Goal: Transaction & Acquisition: Purchase product/service

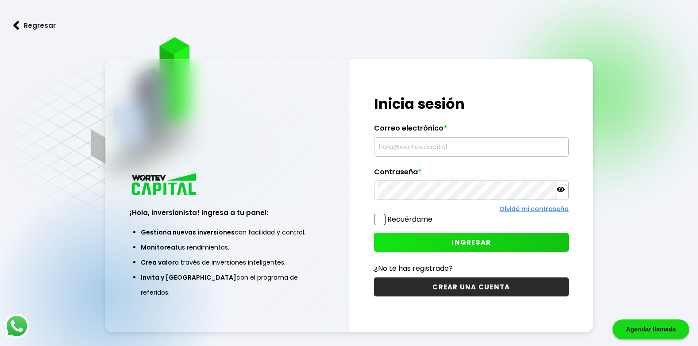
click at [416, 153] on input "text" at bounding box center [471, 147] width 187 height 19
type input "[EMAIL_ADDRESS][DOMAIN_NAME]"
click at [397, 243] on button "INGRESAR" at bounding box center [471, 242] width 195 height 19
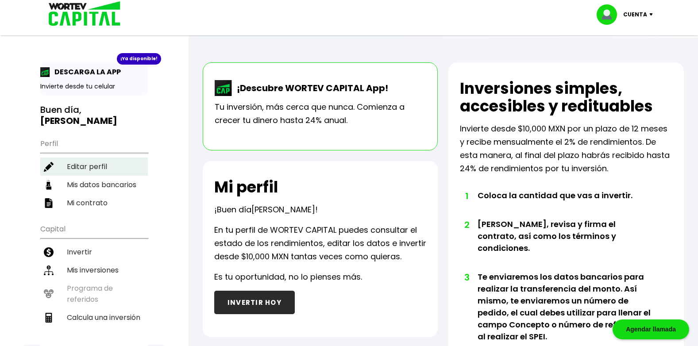
click at [65, 158] on li "Editar perfil" at bounding box center [94, 167] width 108 height 18
select select "Hombre"
select select "Licenciatura"
select select "MI"
select select "Nu Bank"
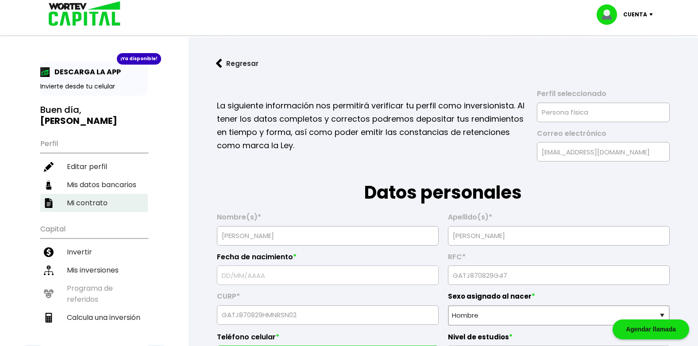
type input "[DATE]"
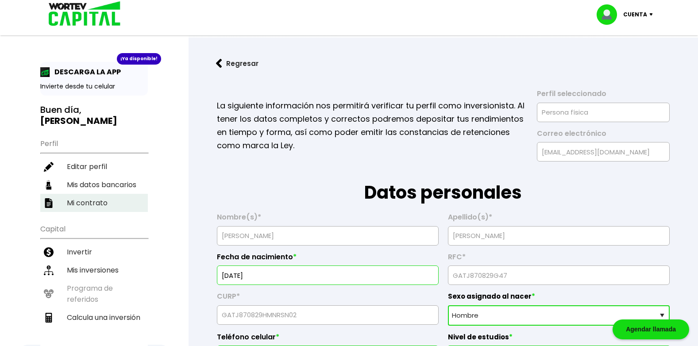
click at [98, 194] on li "Mi contrato" at bounding box center [94, 203] width 108 height 18
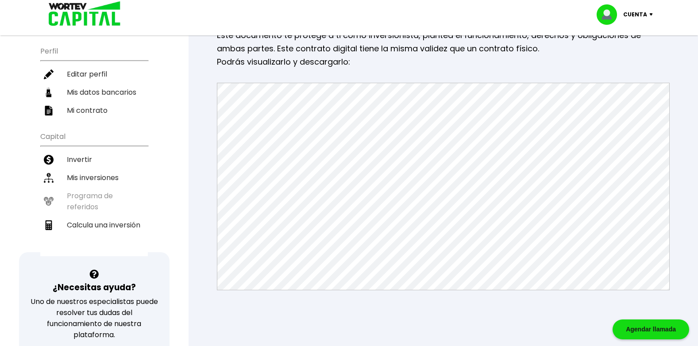
scroll to position [88, 0]
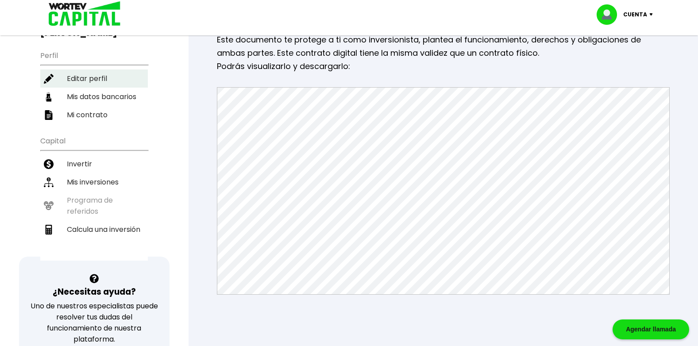
click at [96, 71] on li "Editar perfil" at bounding box center [94, 78] width 108 height 18
select select "Hombre"
select select "Licenciatura"
select select "MI"
select select "Nu Bank"
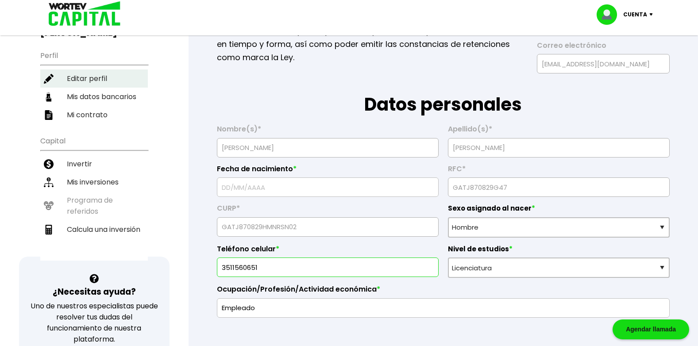
type input "[DATE]"
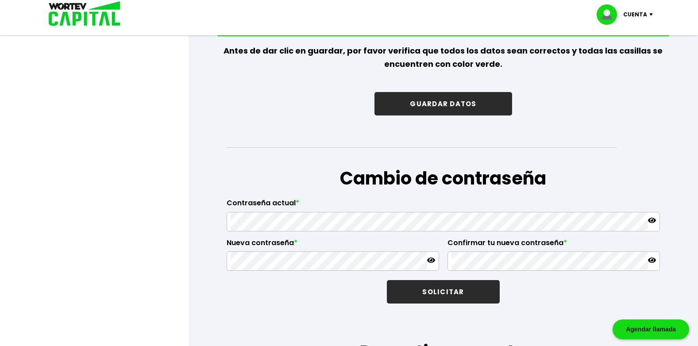
scroll to position [1353, 0]
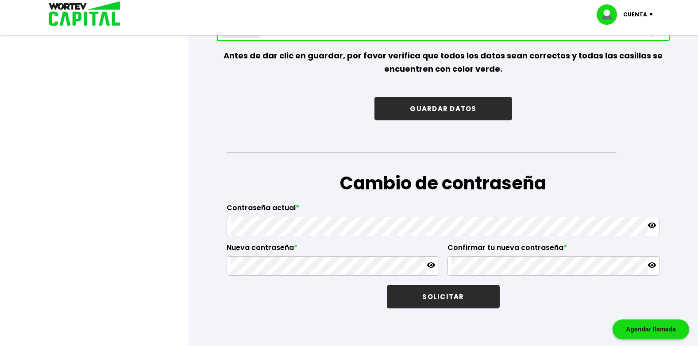
click at [651, 14] on img at bounding box center [653, 14] width 12 height 3
click at [630, 41] on link "Editar perfil" at bounding box center [626, 40] width 35 height 9
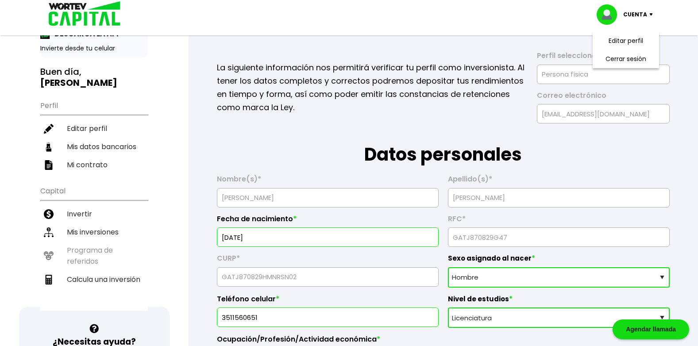
scroll to position [31, 0]
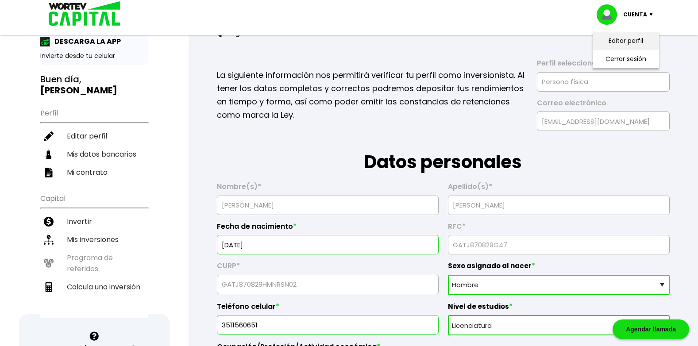
click at [611, 41] on link "Editar perfil" at bounding box center [626, 40] width 35 height 9
click at [651, 15] on img at bounding box center [653, 14] width 12 height 3
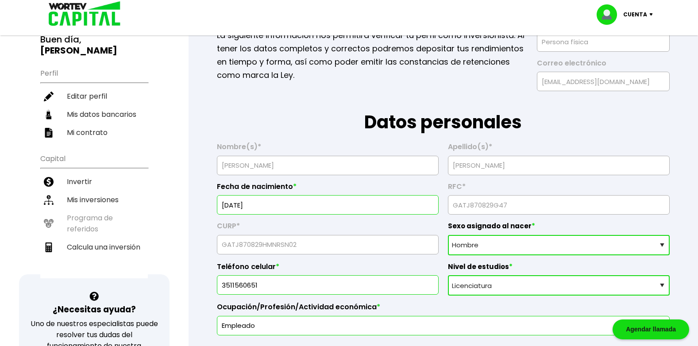
scroll to position [0, 0]
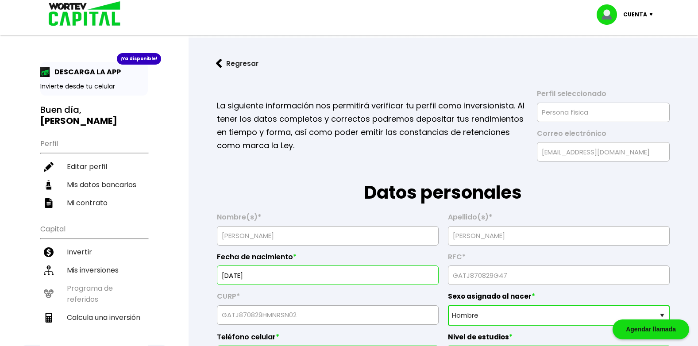
click at [223, 61] on button "Regresar" at bounding box center [237, 63] width 69 height 23
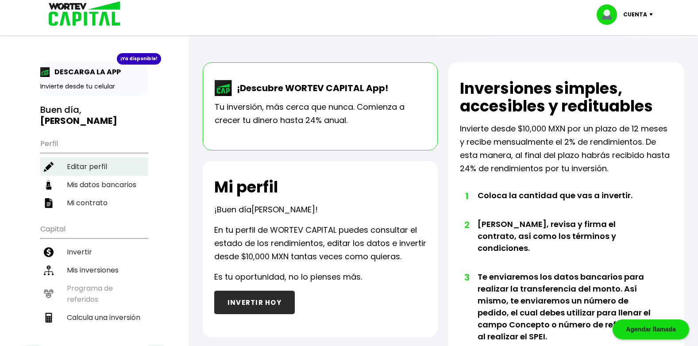
click at [74, 158] on li "Editar perfil" at bounding box center [94, 167] width 108 height 18
select select "Hombre"
select select "Licenciatura"
select select "MI"
select select "Nu Bank"
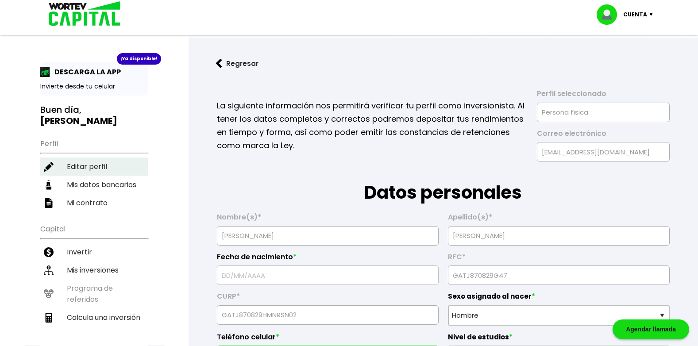
type input "[DATE]"
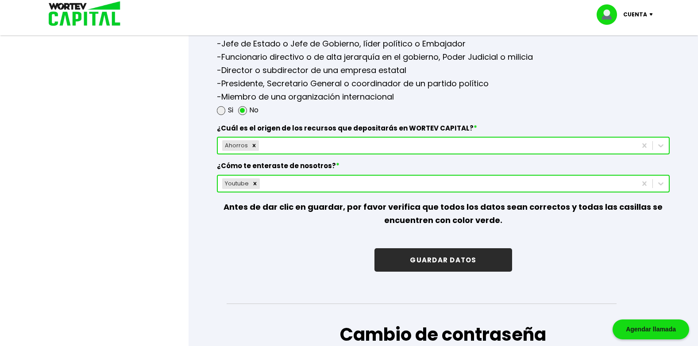
scroll to position [1205, 0]
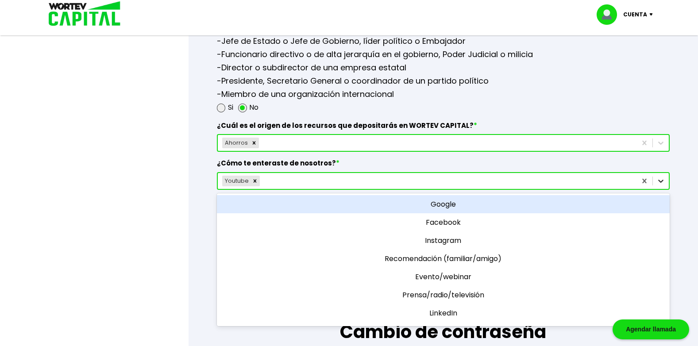
click at [659, 181] on icon at bounding box center [660, 181] width 5 height 3
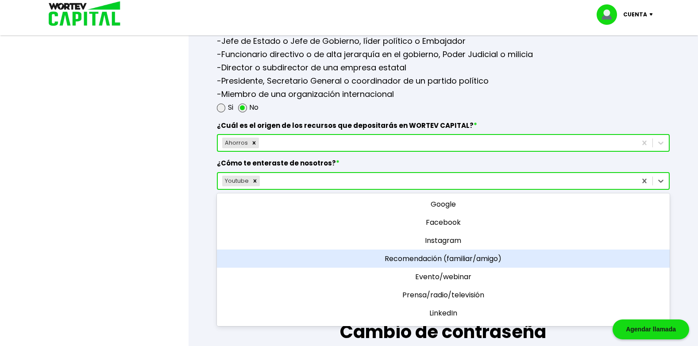
click at [495, 258] on div "Recomendación (familiar/amigo)" at bounding box center [443, 259] width 453 height 18
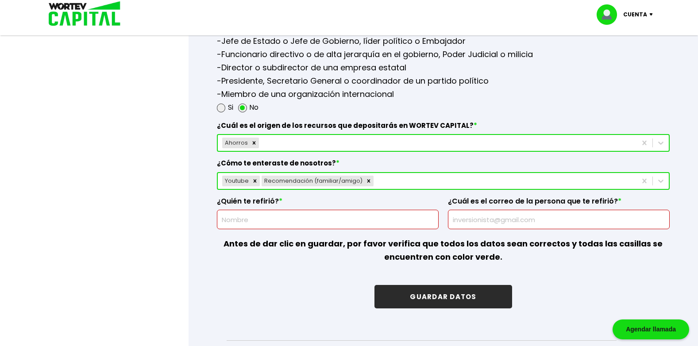
click at [239, 221] on input "text" at bounding box center [328, 219] width 214 height 19
type input "[PERSON_NAME]"
click at [472, 221] on input "text" at bounding box center [559, 219] width 214 height 19
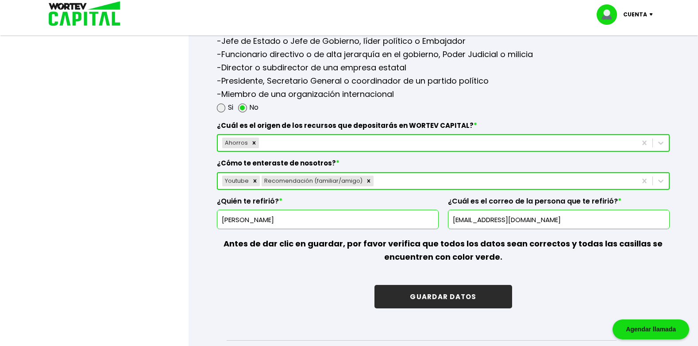
type input "[EMAIL_ADDRESS][DOMAIN_NAME]"
click at [435, 296] on button "GUARDAR DATOS" at bounding box center [442, 296] width 137 height 23
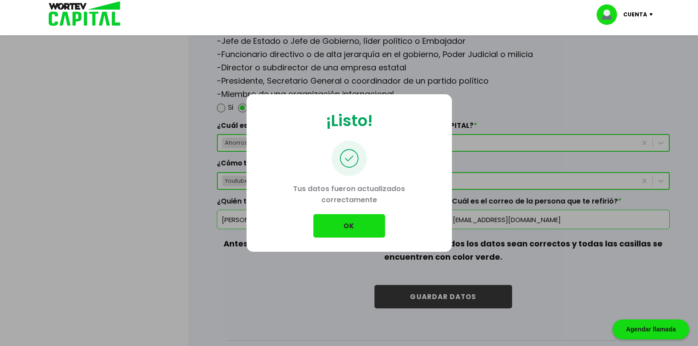
click at [349, 224] on button "OK" at bounding box center [349, 225] width 72 height 23
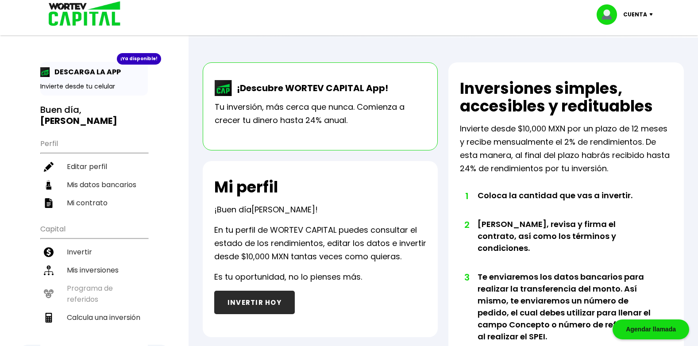
click at [239, 298] on button "INVERTIR HOY" at bounding box center [254, 302] width 81 height 23
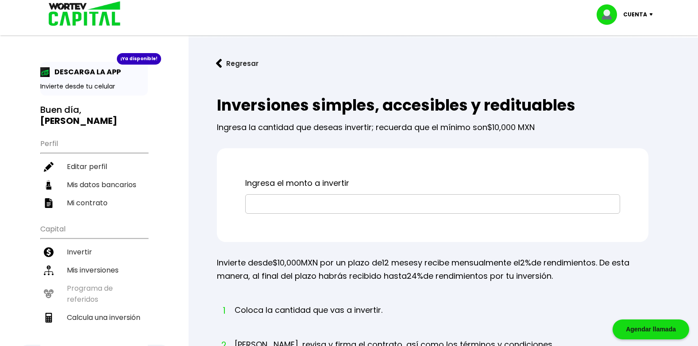
click at [263, 200] on input "text" at bounding box center [432, 204] width 367 height 19
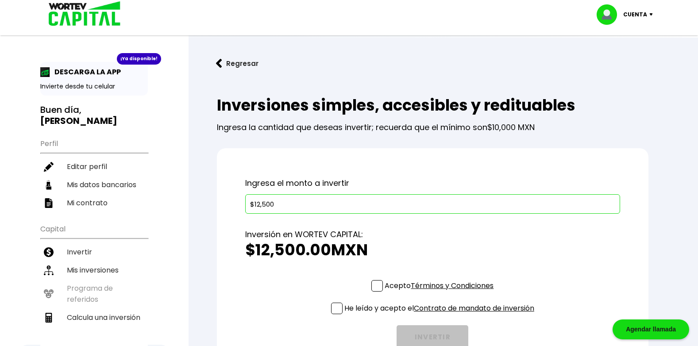
type input "$12,500"
click at [377, 285] on span at bounding box center [377, 286] width 12 height 12
click at [441, 293] on input "Acepto Términos y Condiciones" at bounding box center [441, 293] width 0 height 0
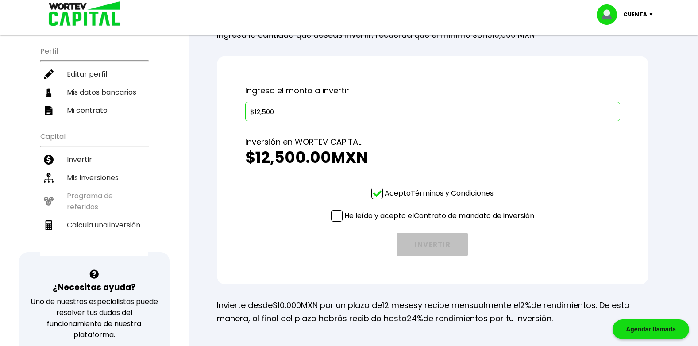
scroll to position [105, 0]
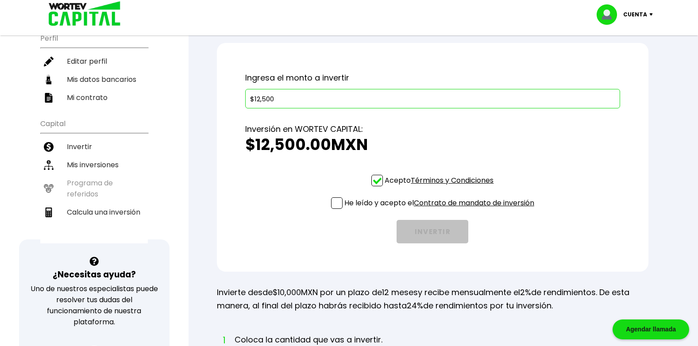
click at [334, 206] on span at bounding box center [337, 203] width 12 height 12
click at [441, 210] on input "He leído y acepto el Contrato de mandato de inversión" at bounding box center [441, 210] width 0 height 0
click at [415, 228] on button "INVERTIR" at bounding box center [433, 231] width 72 height 23
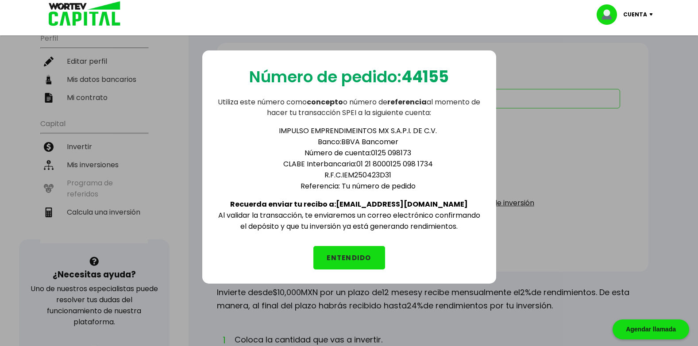
click at [346, 256] on button "ENTENDIDO" at bounding box center [349, 257] width 72 height 23
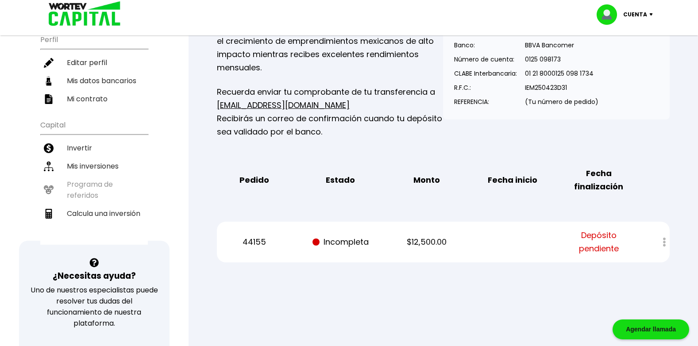
scroll to position [119, 0]
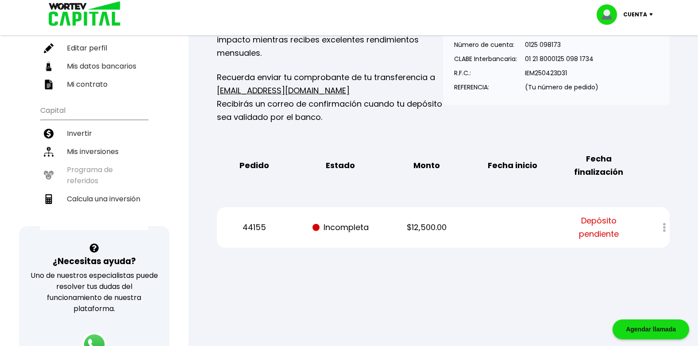
click at [650, 13] on img at bounding box center [653, 14] width 12 height 3
click at [632, 54] on li "Cerrar sesión" at bounding box center [625, 59] width 71 height 18
